Goal: Task Accomplishment & Management: Use online tool/utility

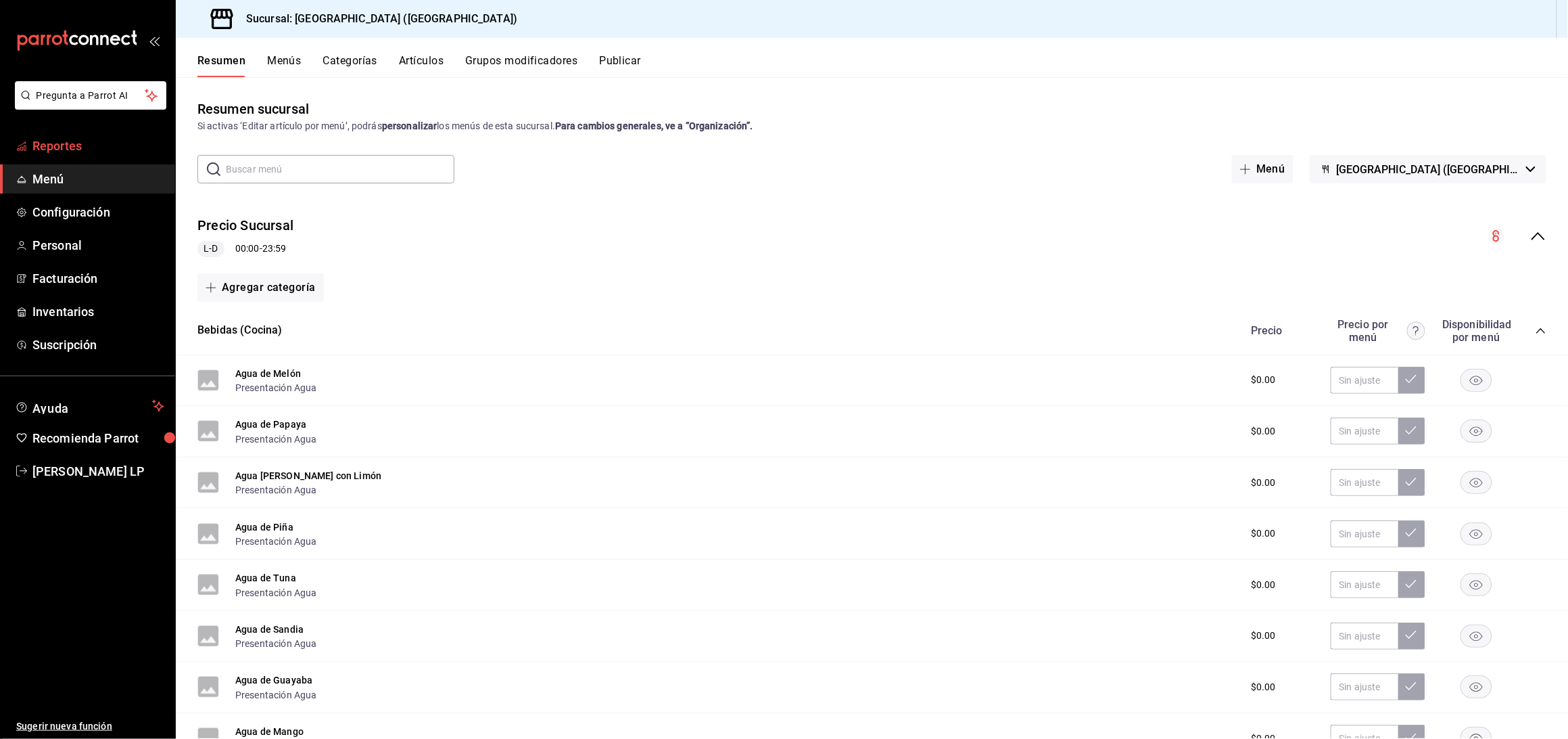
click at [93, 152] on span "Reportes" at bounding box center [98, 146] width 132 height 18
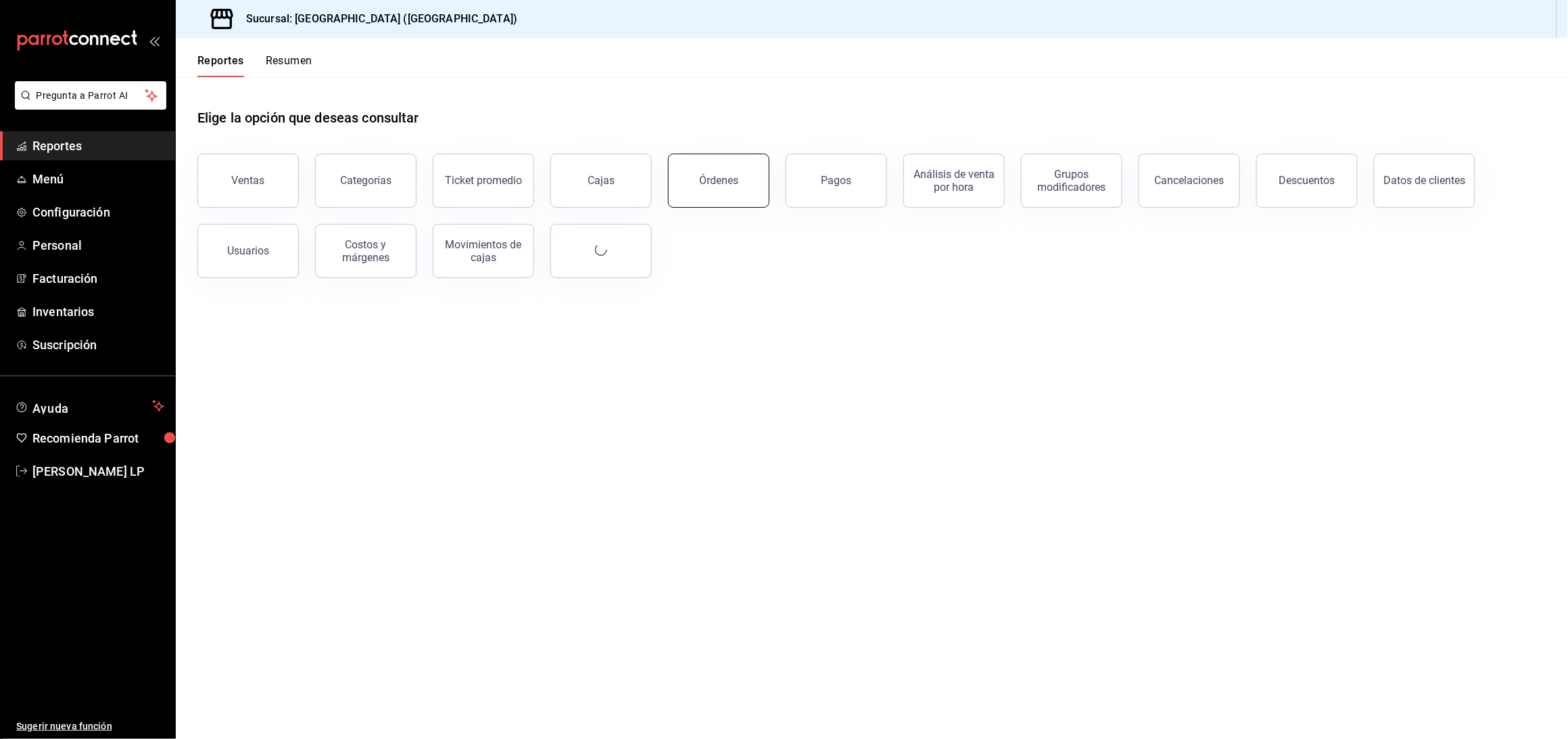
click at [744, 178] on button "Órdenes" at bounding box center [719, 181] width 102 height 54
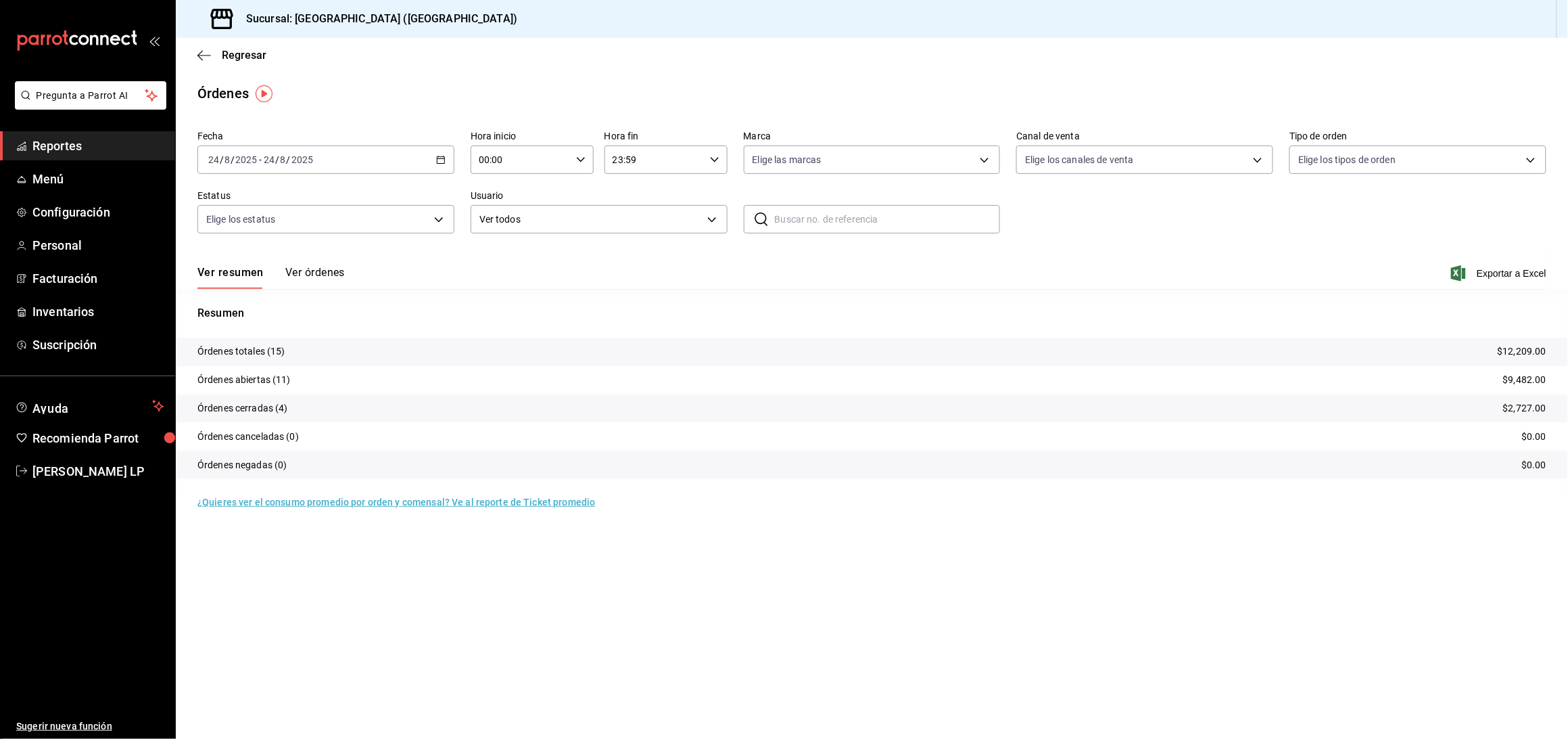
click at [312, 276] on button "Ver órdenes" at bounding box center [314, 277] width 59 height 23
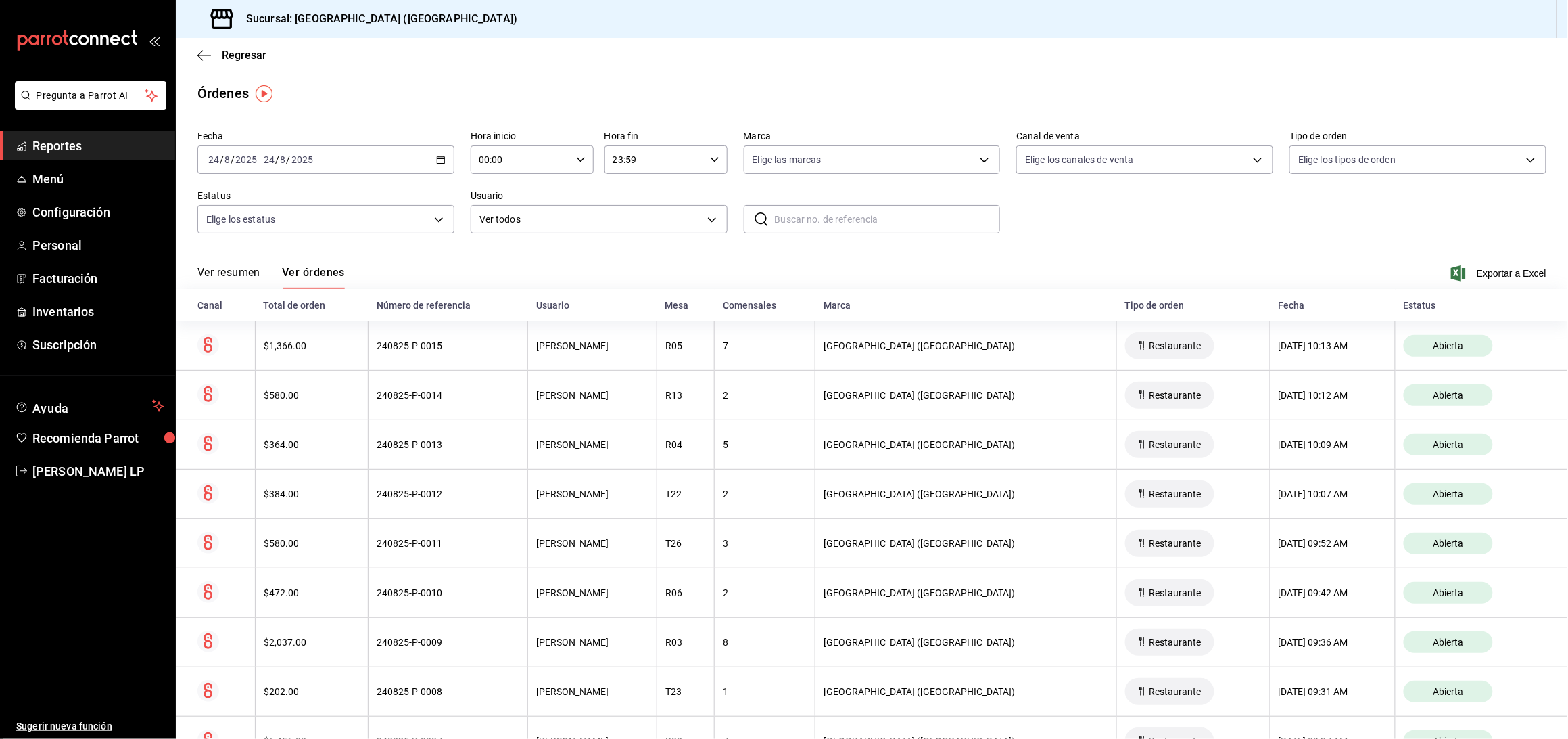
click at [441, 158] on \(Stroke\) "button" at bounding box center [441, 158] width 7 height 1
click at [277, 346] on span "Rango de fechas" at bounding box center [261, 353] width 105 height 14
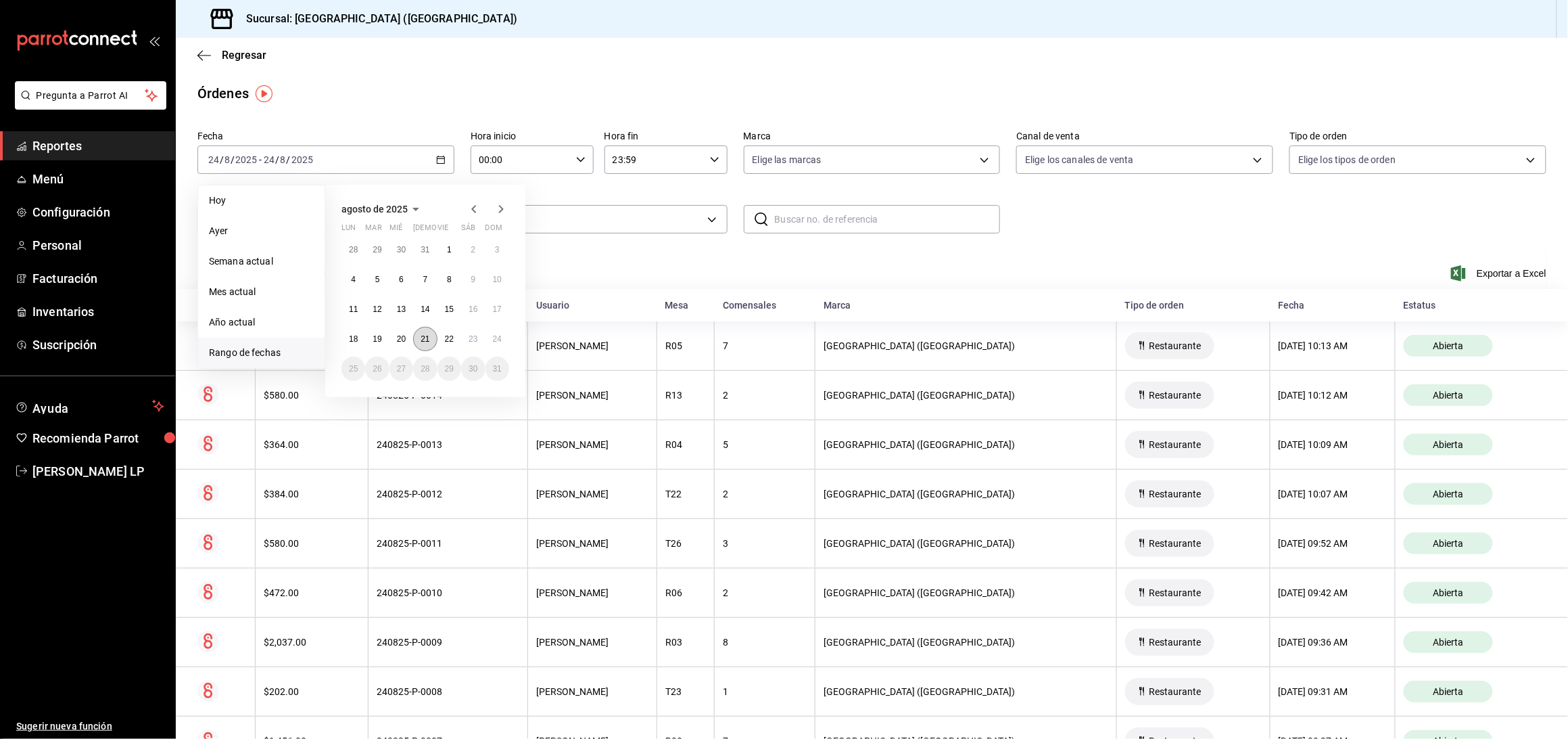
click at [428, 336] on abbr "21" at bounding box center [425, 338] width 9 height 9
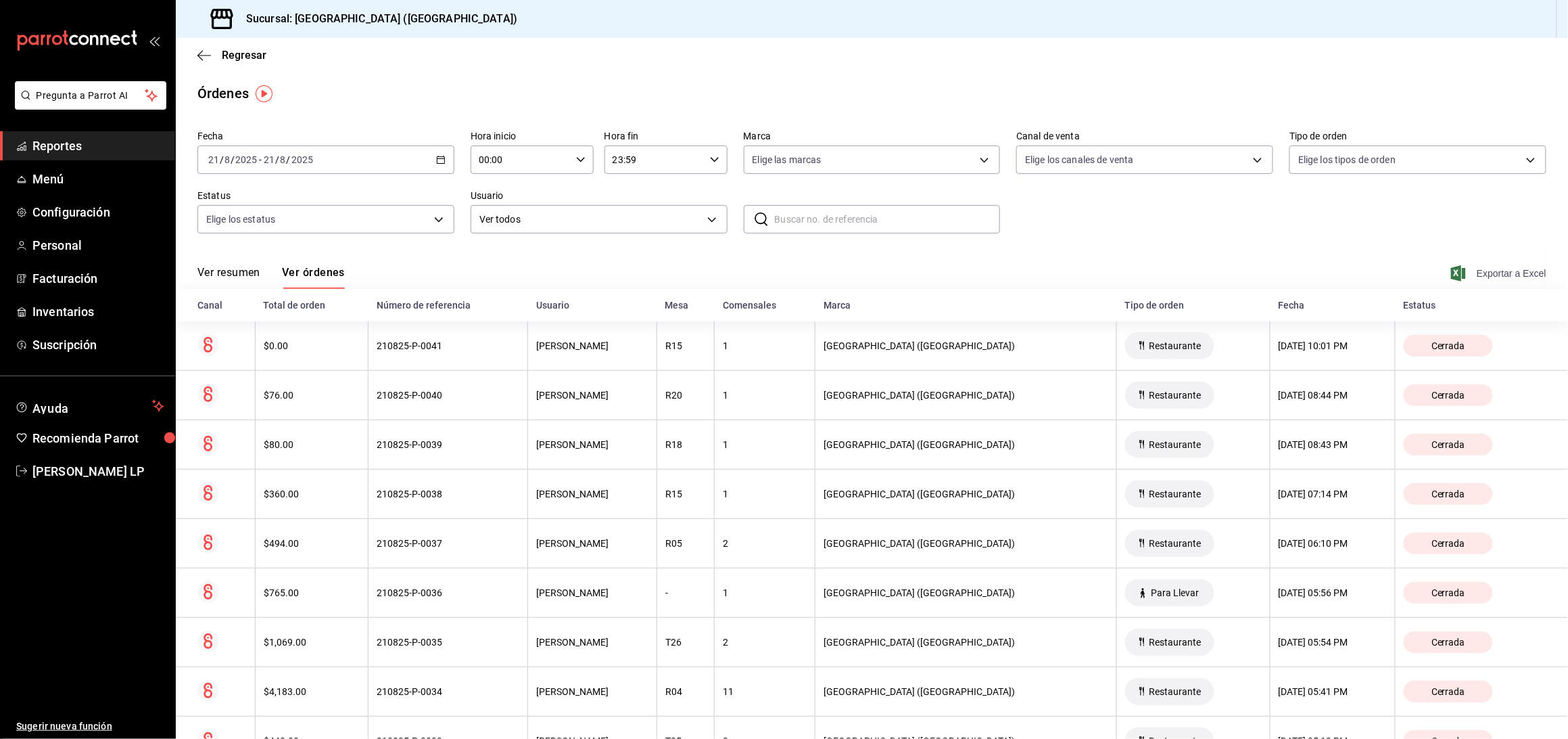
click at [1473, 267] on span "Exportar a Excel" at bounding box center [1499, 273] width 92 height 16
click at [80, 151] on span "Reportes" at bounding box center [98, 146] width 132 height 18
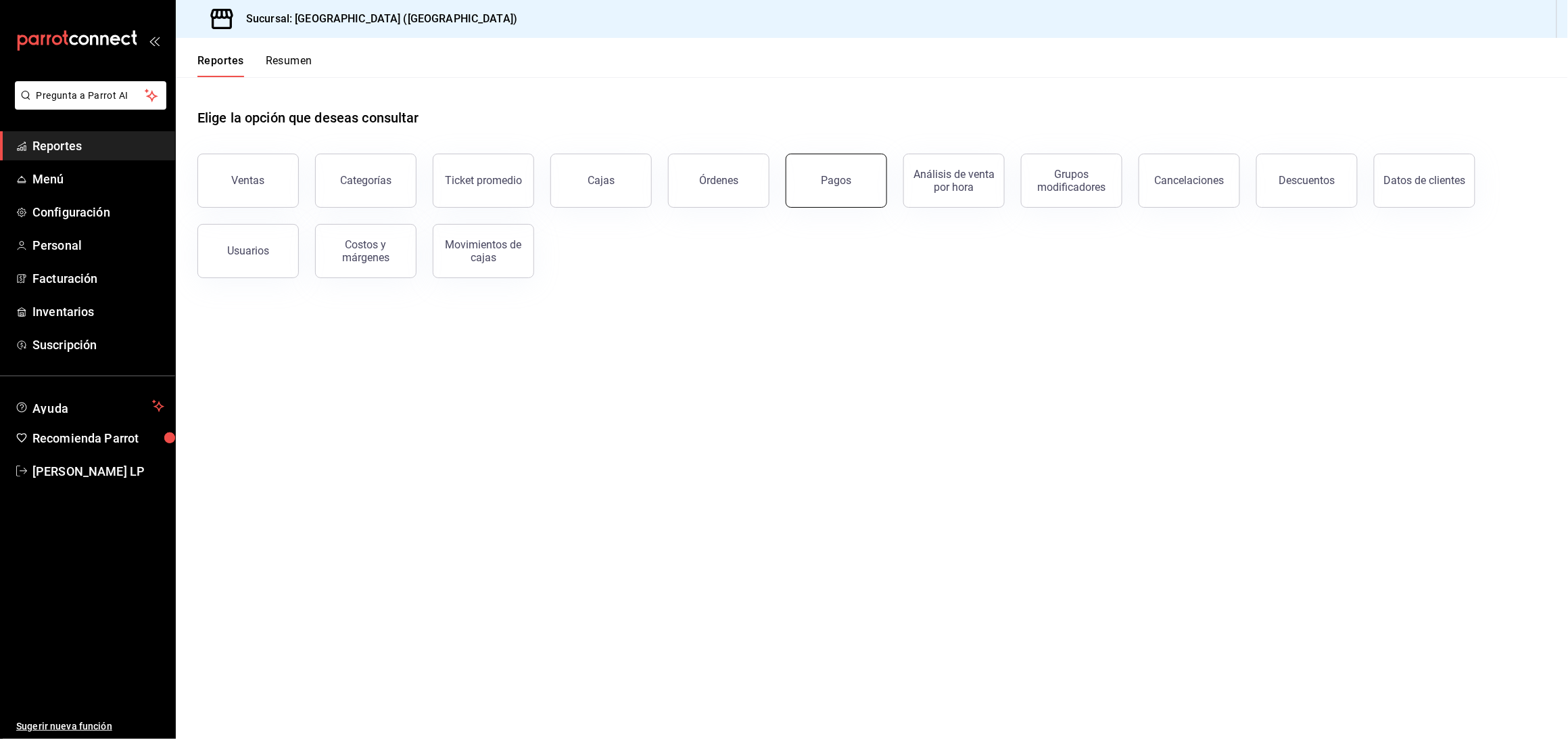
click at [812, 174] on button "Pagos" at bounding box center [837, 181] width 102 height 54
